Goal: Transaction & Acquisition: Purchase product/service

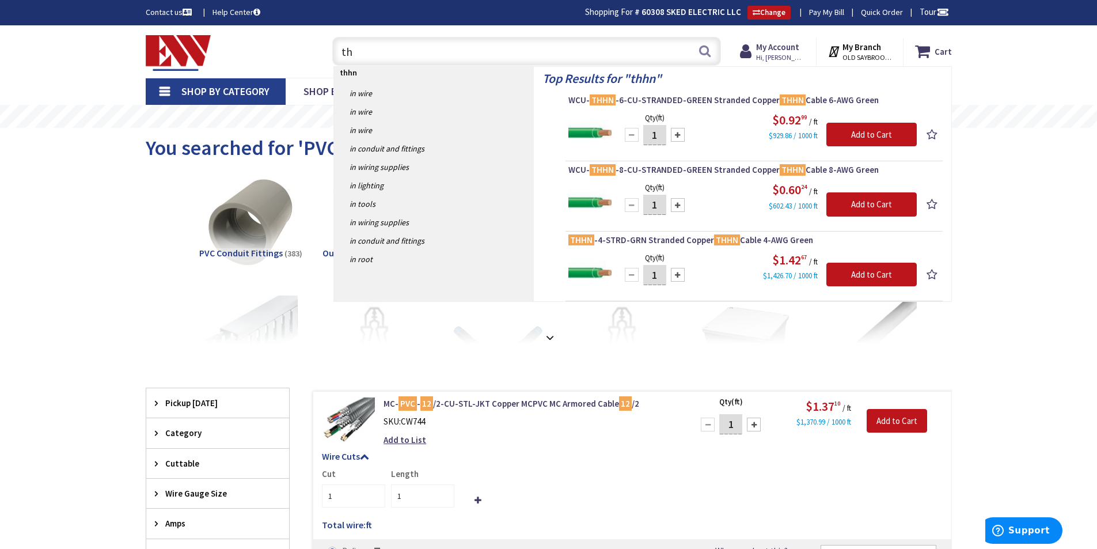
type input "t"
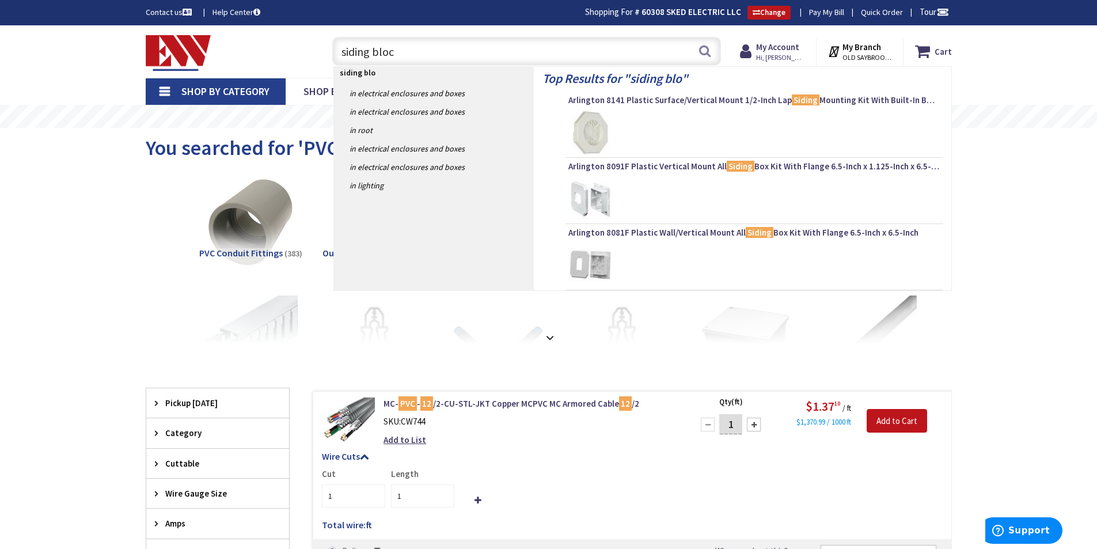
type input "siding block"
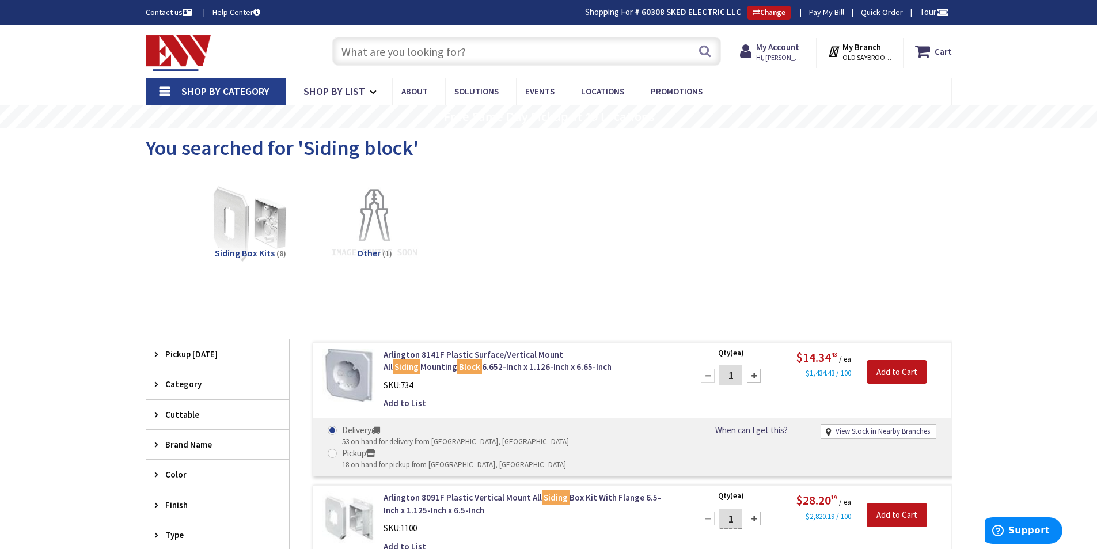
click at [486, 47] on input "text" at bounding box center [526, 51] width 389 height 29
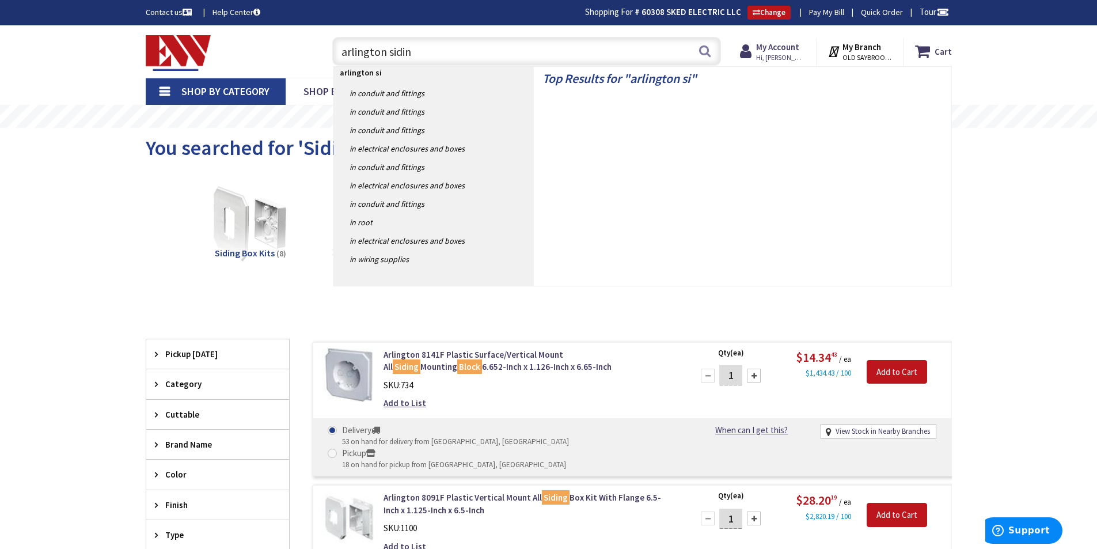
type input "arlington siding"
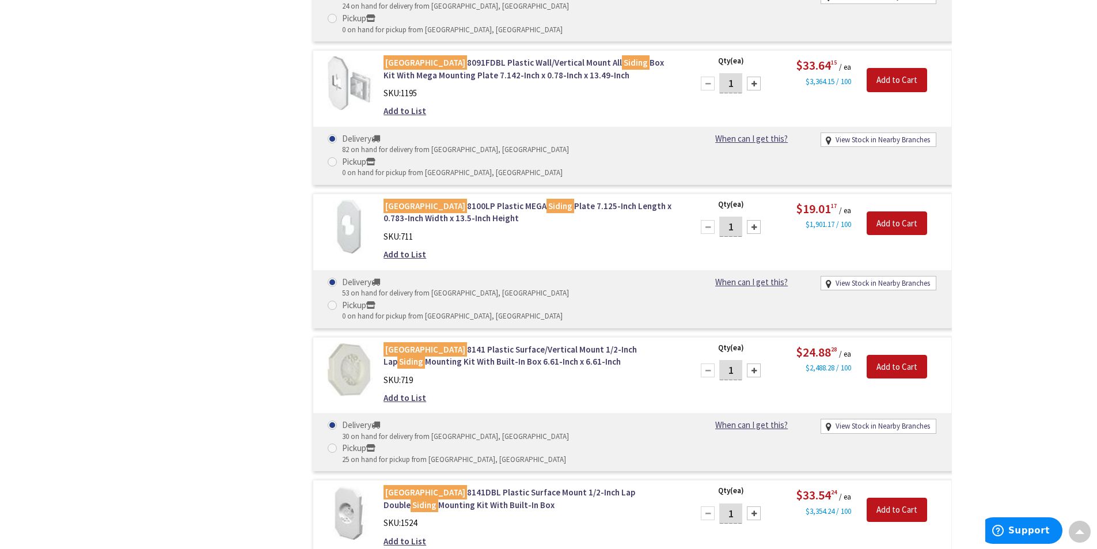
scroll to position [722, 0]
click at [492, 486] on link "Arlington 8141DBL Plastic Surface Mount 1/2-Inch Lap Double Siding Mounting Kit…" at bounding box center [530, 498] width 293 height 25
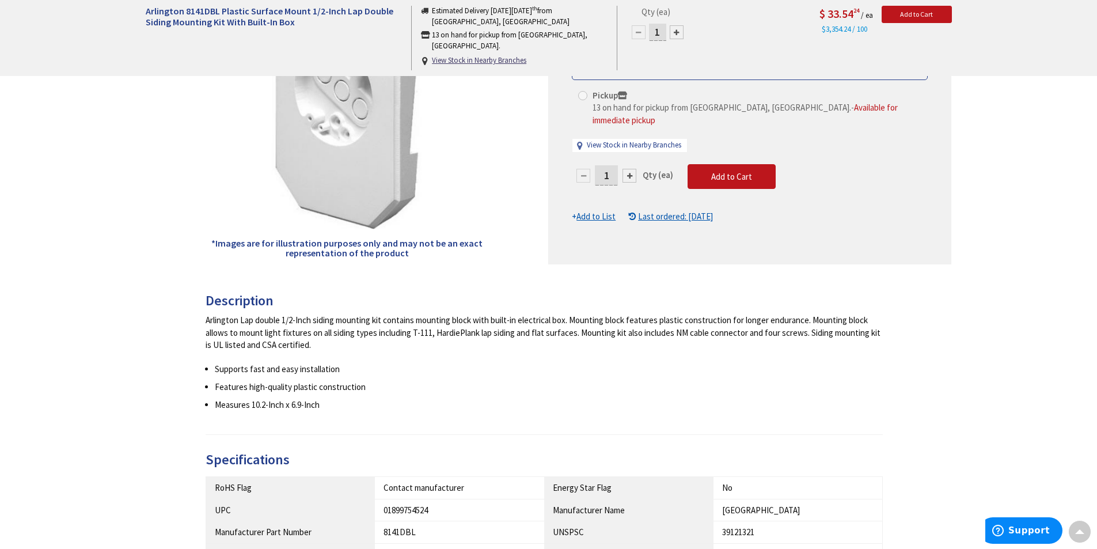
scroll to position [245, 0]
